Goal: Navigation & Orientation: Find specific page/section

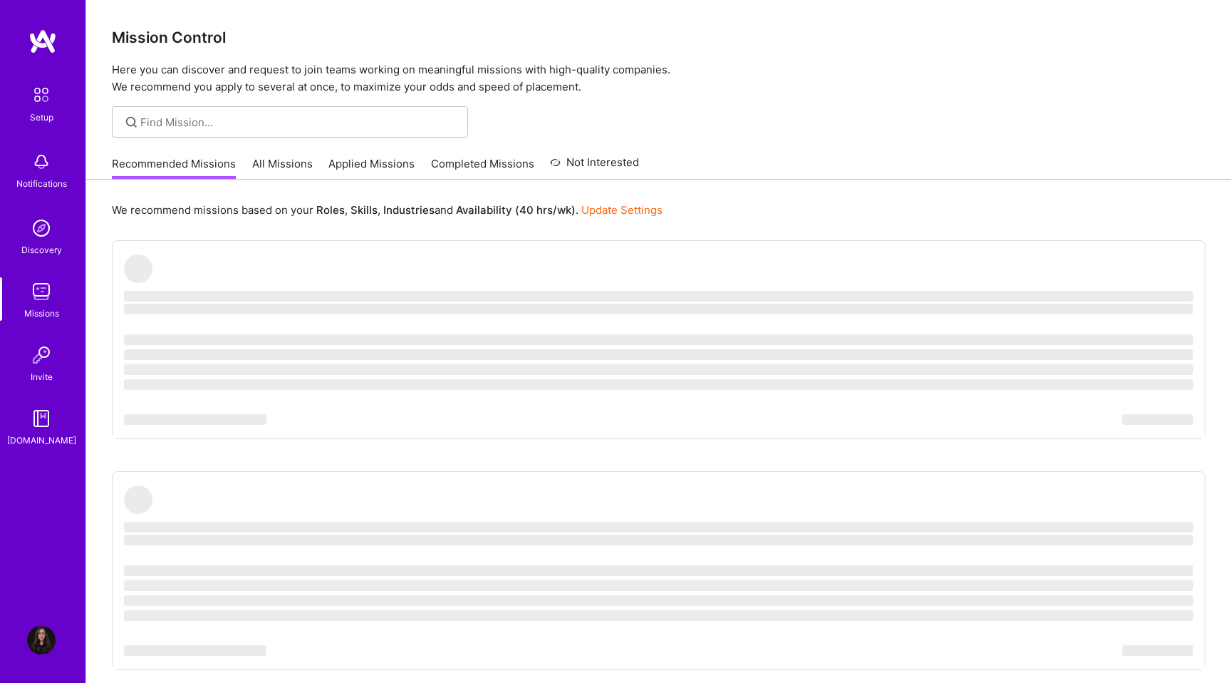
click at [38, 41] on img at bounding box center [42, 41] width 28 height 26
